Goal: Task Accomplishment & Management: Complete application form

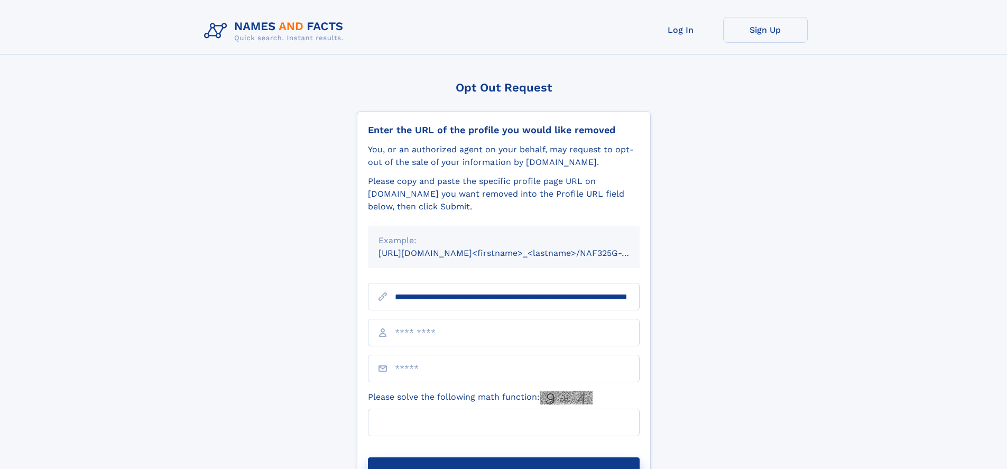
scroll to position [0, 106]
type input "**********"
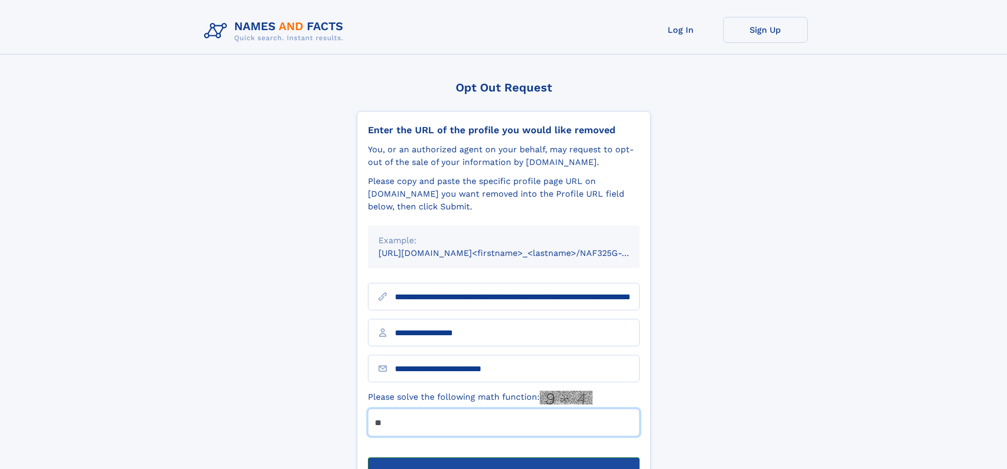
type input "**"
click at [503, 457] on button "Submit Opt Out Request" at bounding box center [504, 474] width 272 height 34
